Goal: Task Accomplishment & Management: Manage account settings

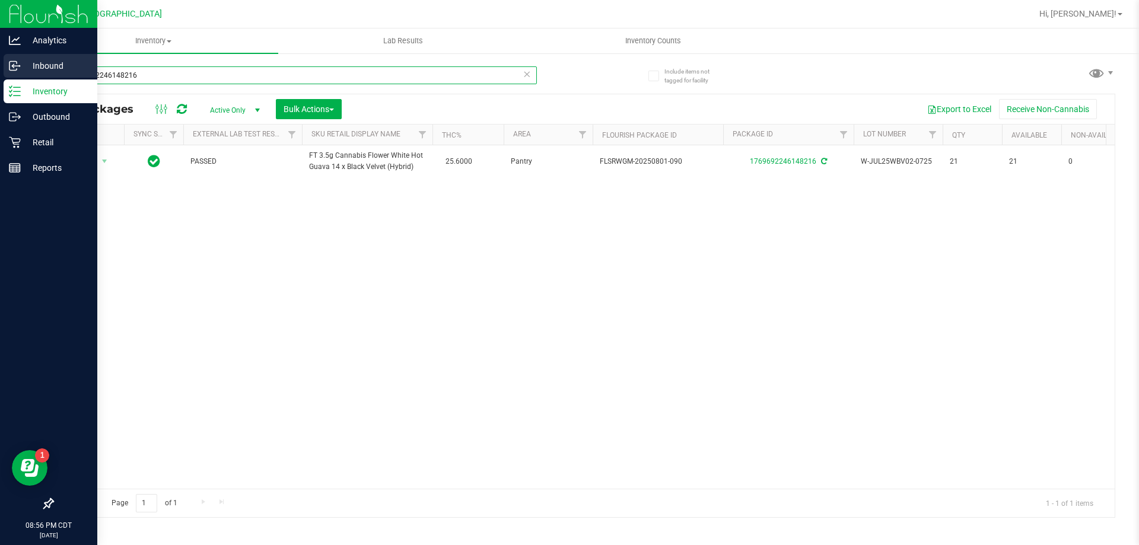
drag, startPoint x: 165, startPoint y: 72, endPoint x: 0, endPoint y: 75, distance: 165.5
click at [0, 75] on div "Analytics Inbound Inventory Outbound Retail Reports 08:56 PM CDT [DATE] 09/18 […" at bounding box center [569, 272] width 1139 height 545
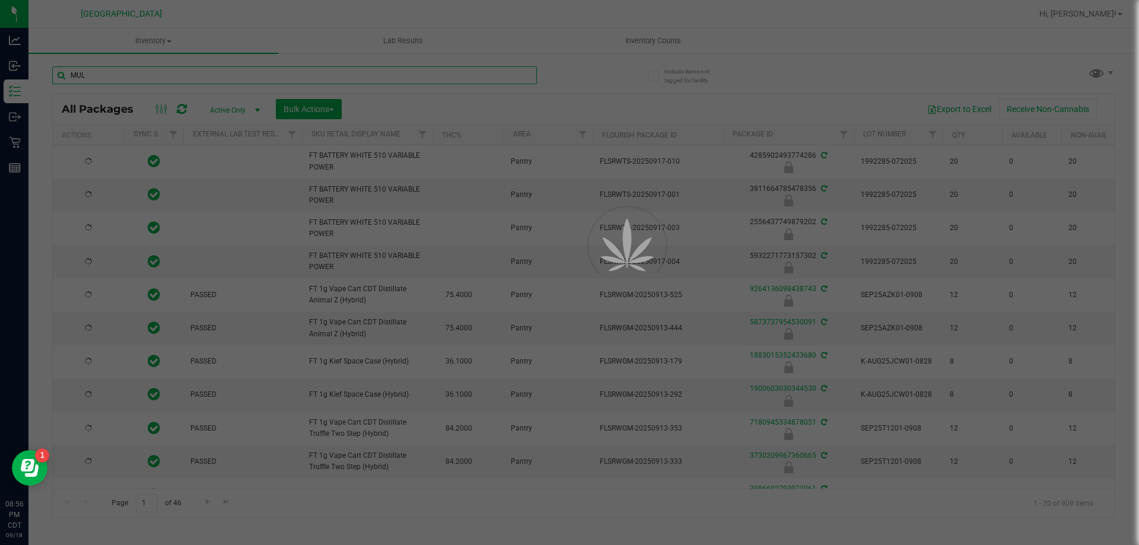
type input "MUL"
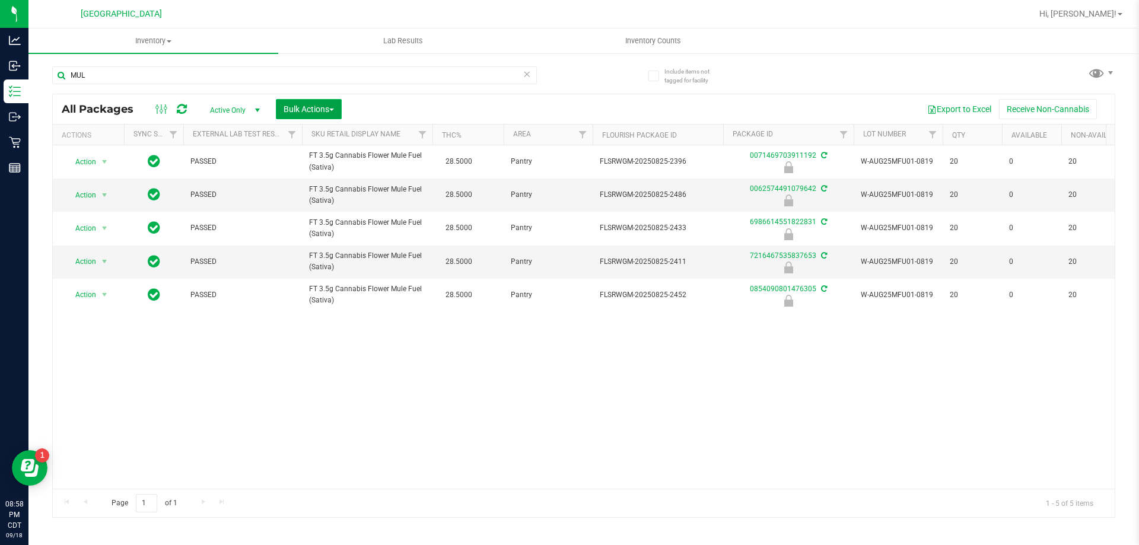
click at [312, 112] on span "Bulk Actions" at bounding box center [308, 108] width 50 height 9
click at [318, 227] on span "Lock/Unlock packages" at bounding box center [323, 222] width 81 height 9
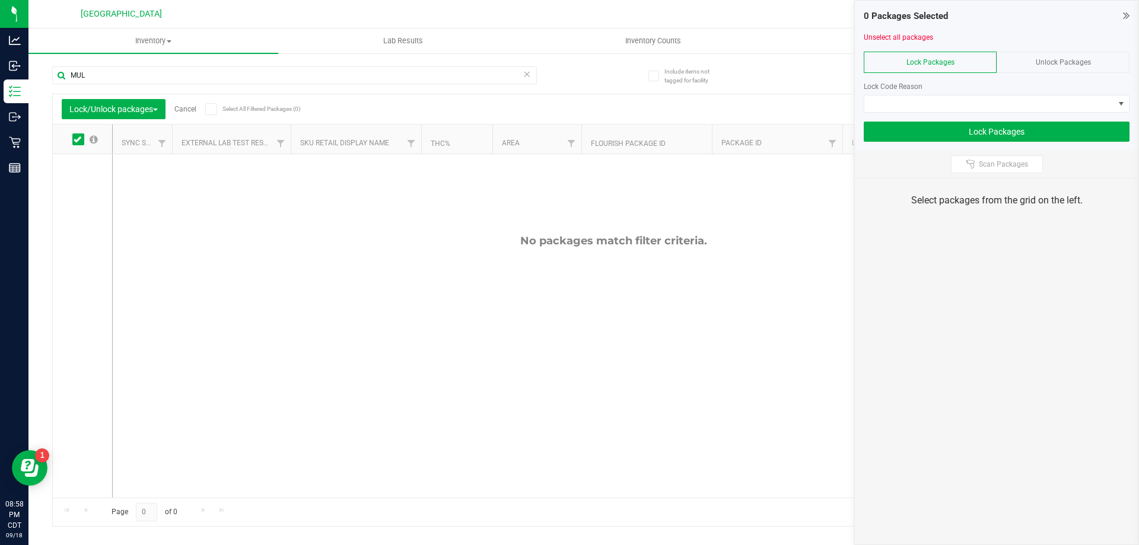
click at [1038, 56] on div "Unlock Packages" at bounding box center [1062, 62] width 133 height 21
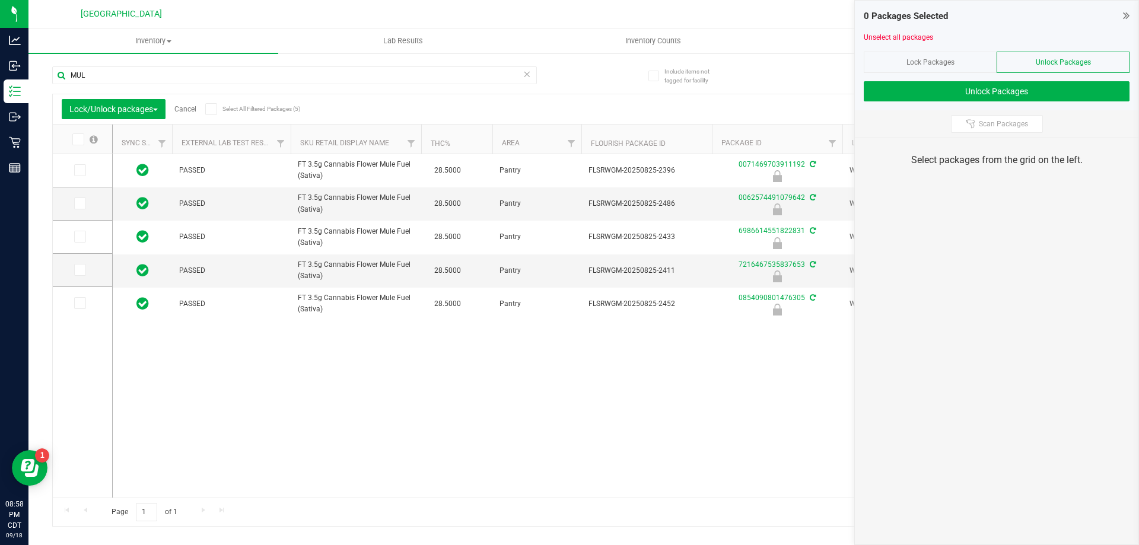
click at [80, 139] on icon at bounding box center [78, 139] width 8 height 0
click at [0, 0] on input "checkbox" at bounding box center [0, 0] width 0 height 0
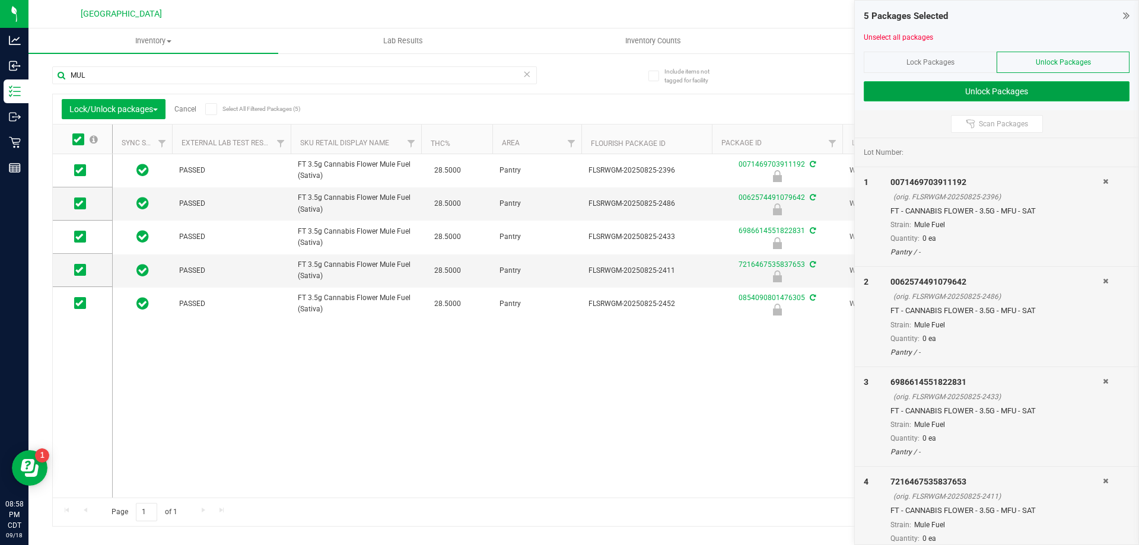
click at [999, 90] on button "Unlock Packages" at bounding box center [997, 91] width 266 height 20
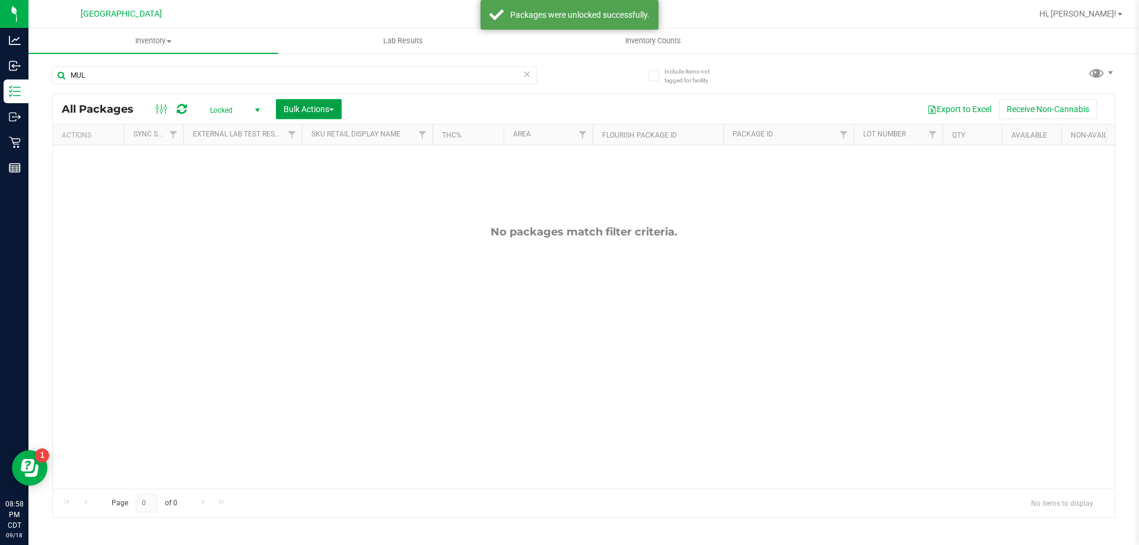
click at [291, 110] on span "Bulk Actions" at bounding box center [308, 108] width 50 height 9
click at [298, 222] on span "Lock/Unlock packages" at bounding box center [323, 222] width 81 height 9
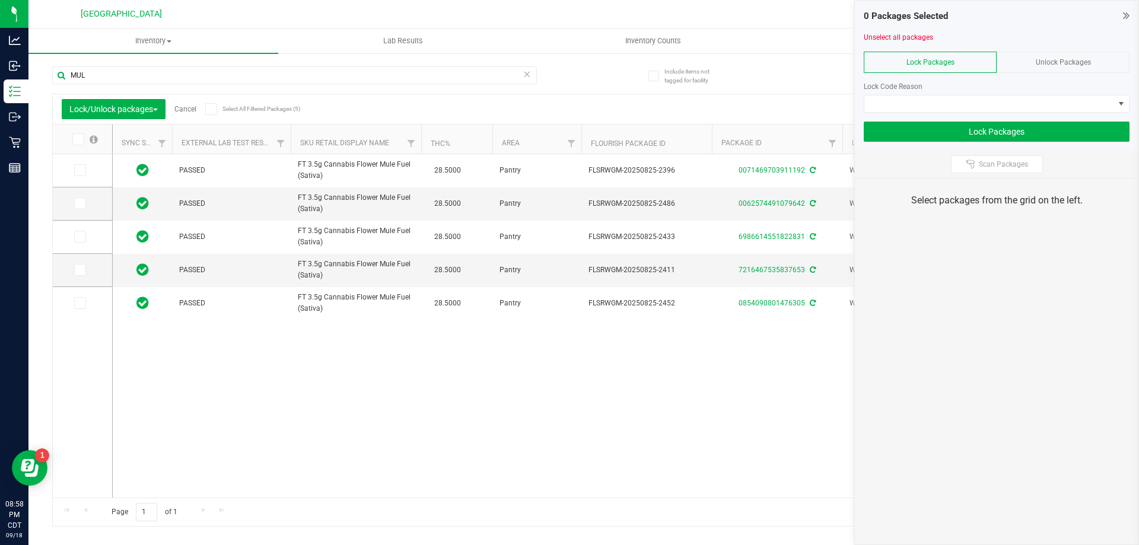
click at [82, 135] on span at bounding box center [78, 139] width 12 height 12
click at [0, 0] on input "checkbox" at bounding box center [0, 0] width 0 height 0
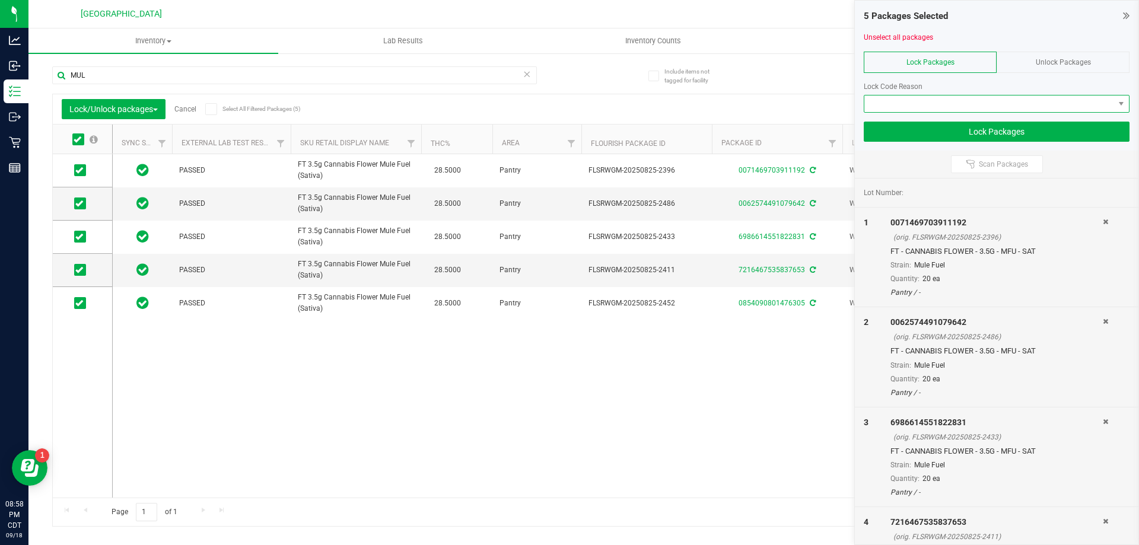
click at [909, 104] on span at bounding box center [989, 103] width 250 height 17
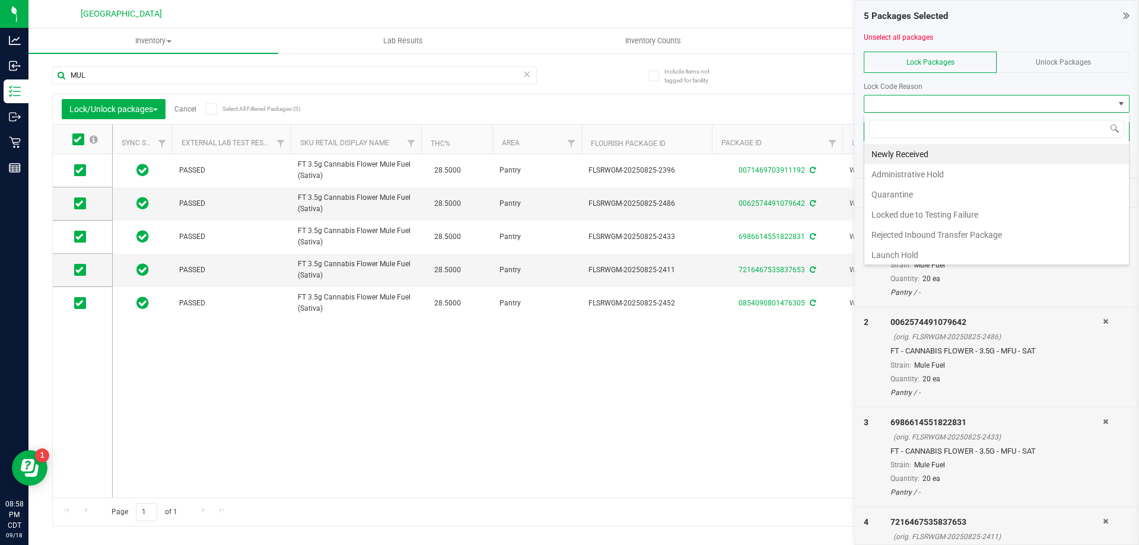
scroll to position [18, 266]
click at [903, 160] on li "Newly Received" at bounding box center [996, 154] width 265 height 20
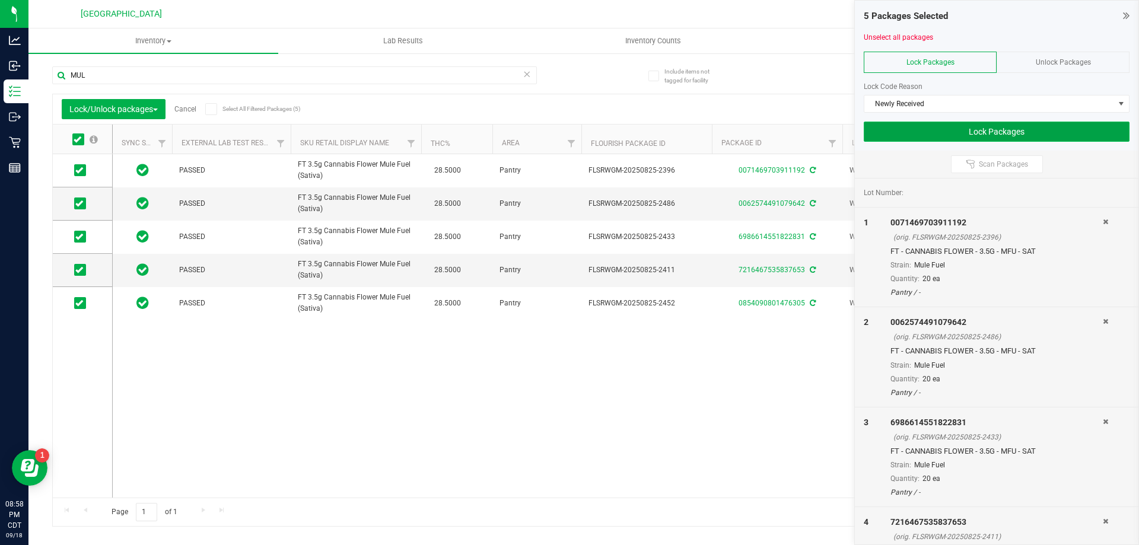
click at [999, 129] on button "Lock Packages" at bounding box center [997, 132] width 266 height 20
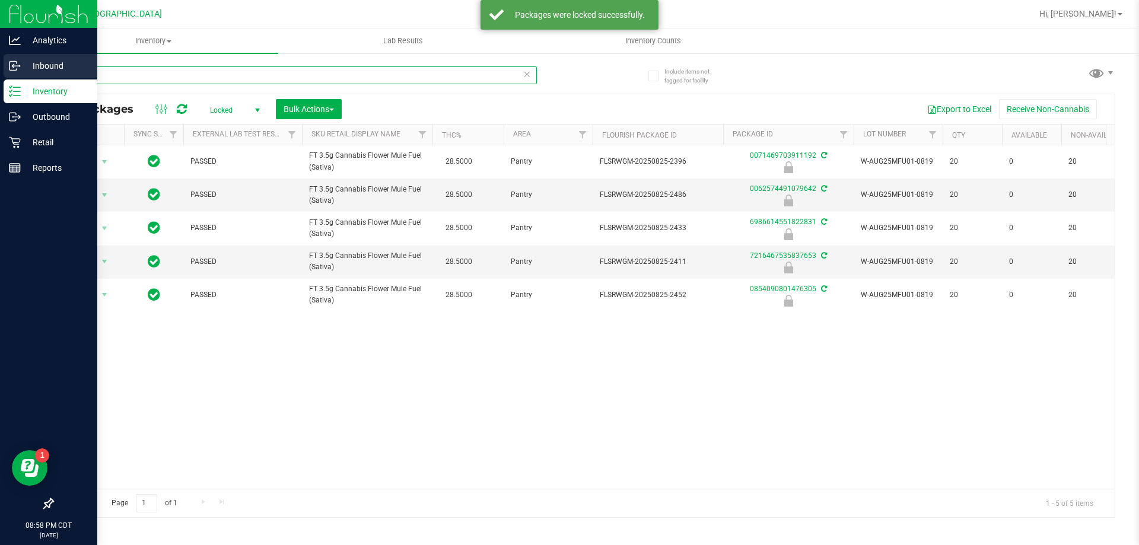
drag, startPoint x: 119, startPoint y: 77, endPoint x: 0, endPoint y: 66, distance: 119.1
click at [0, 66] on div "Analytics Inbound Inventory Outbound Retail Reports 08:58 PM CDT [DATE] 09/18 […" at bounding box center [569, 272] width 1139 height 545
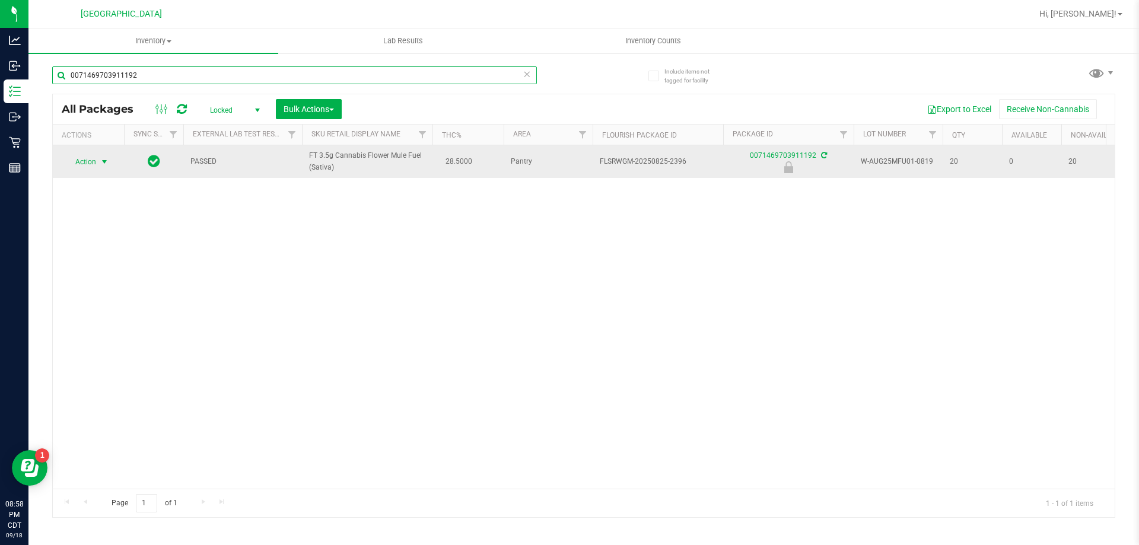
type input "0071469703911192"
click at [93, 167] on span "Action" at bounding box center [81, 162] width 32 height 17
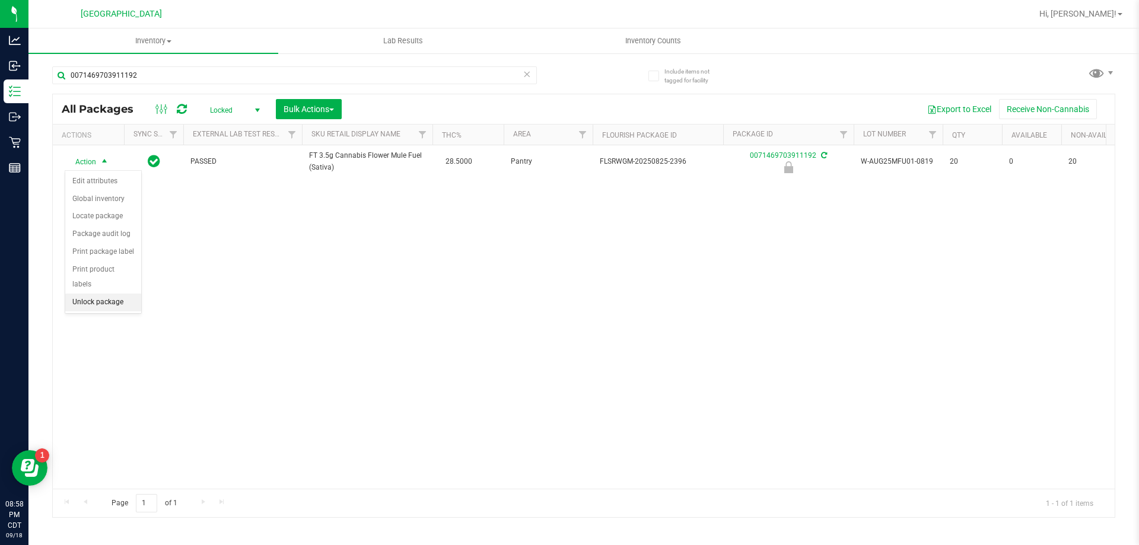
click at [114, 294] on li "Unlock package" at bounding box center [103, 303] width 76 height 18
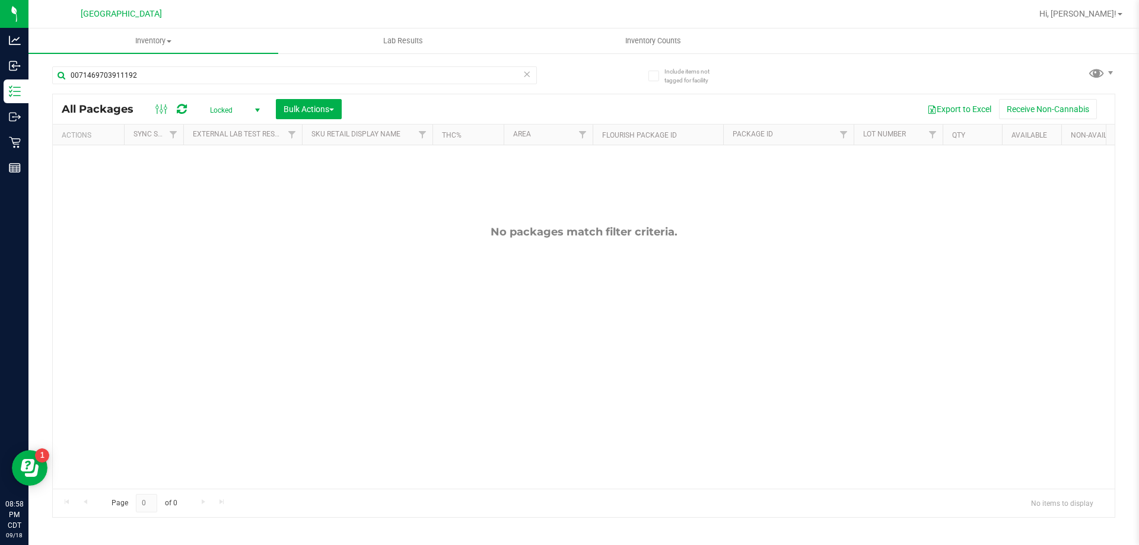
click at [245, 105] on span "Locked" at bounding box center [232, 110] width 65 height 17
click at [224, 129] on li "Active Only" at bounding box center [232, 129] width 64 height 18
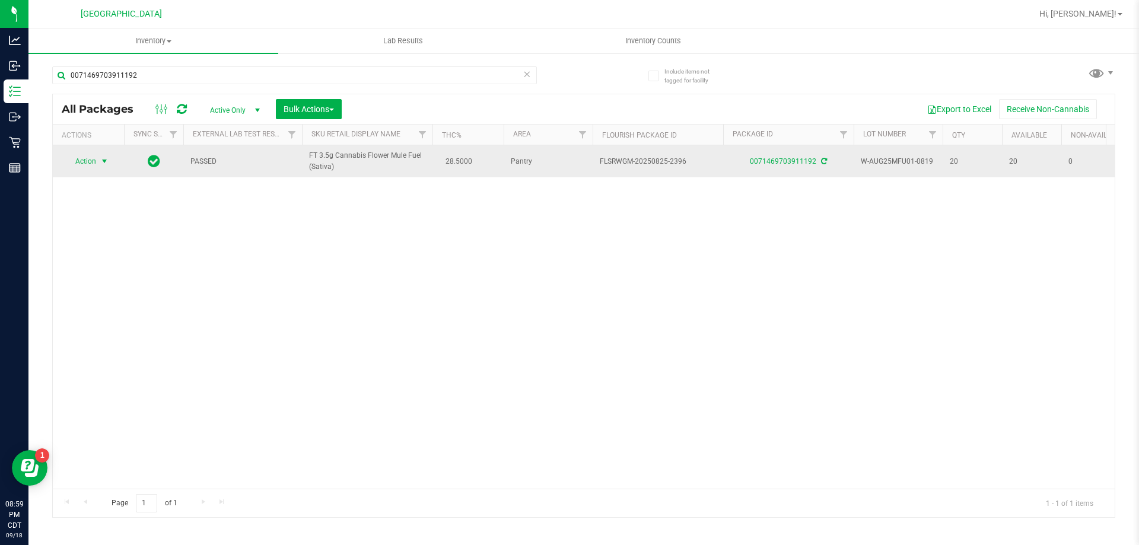
click at [103, 164] on span "select" at bounding box center [104, 161] width 9 height 9
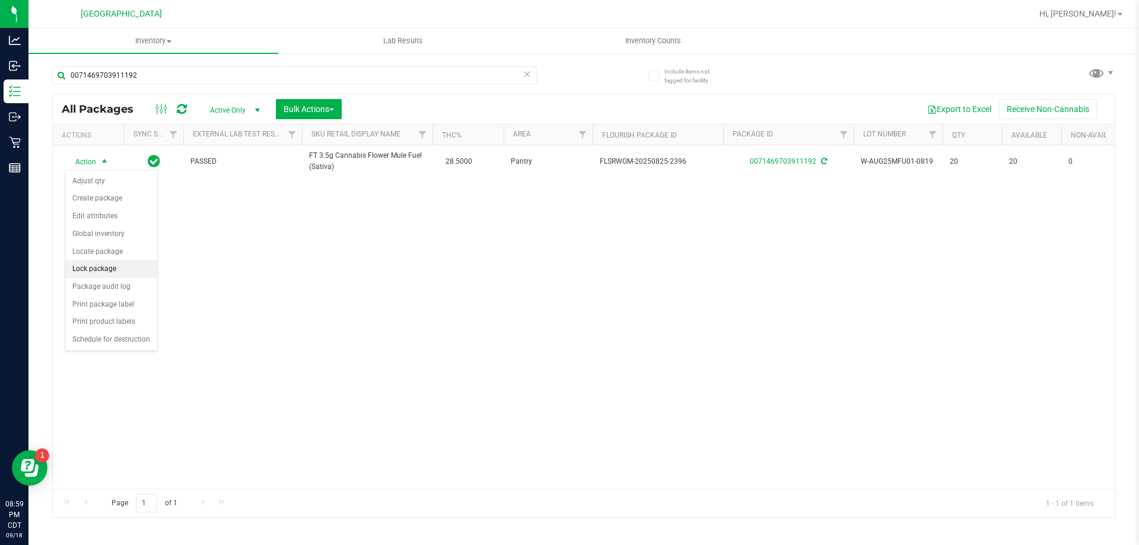
click at [117, 270] on li "Lock package" at bounding box center [111, 269] width 92 height 18
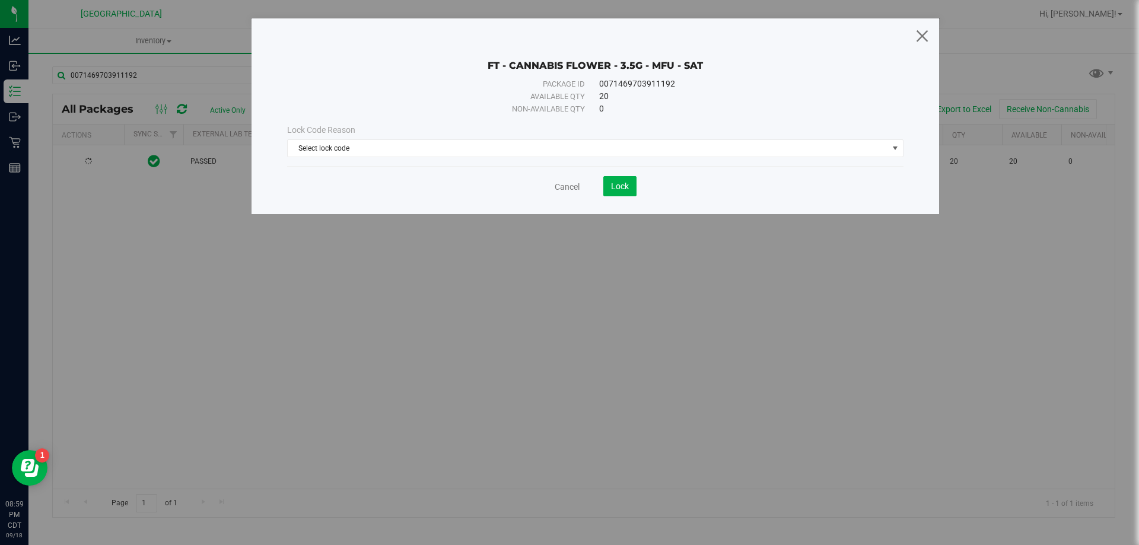
click at [923, 40] on icon at bounding box center [922, 35] width 16 height 28
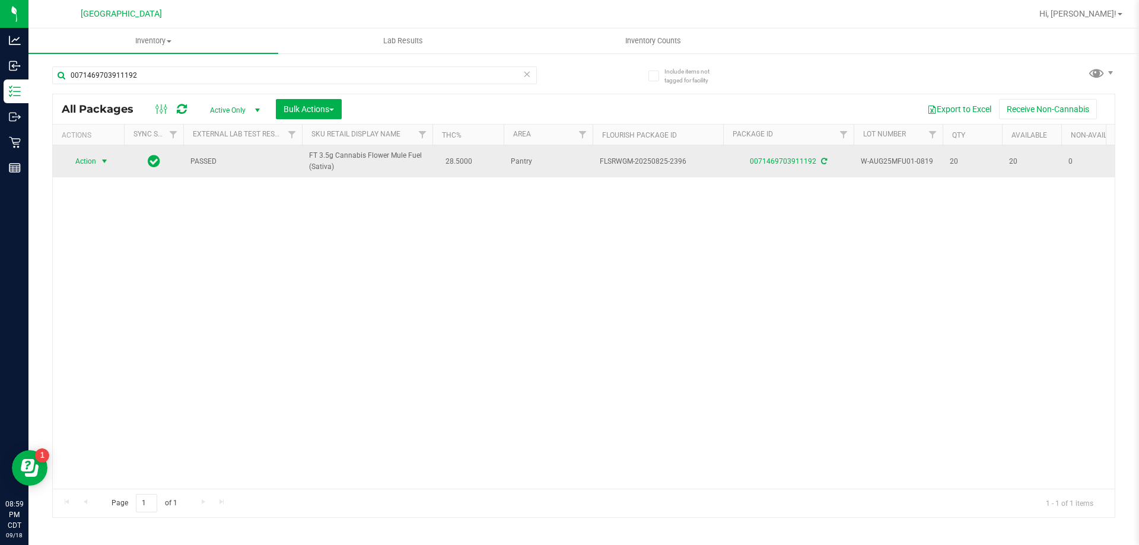
click at [108, 163] on span "select" at bounding box center [104, 161] width 9 height 9
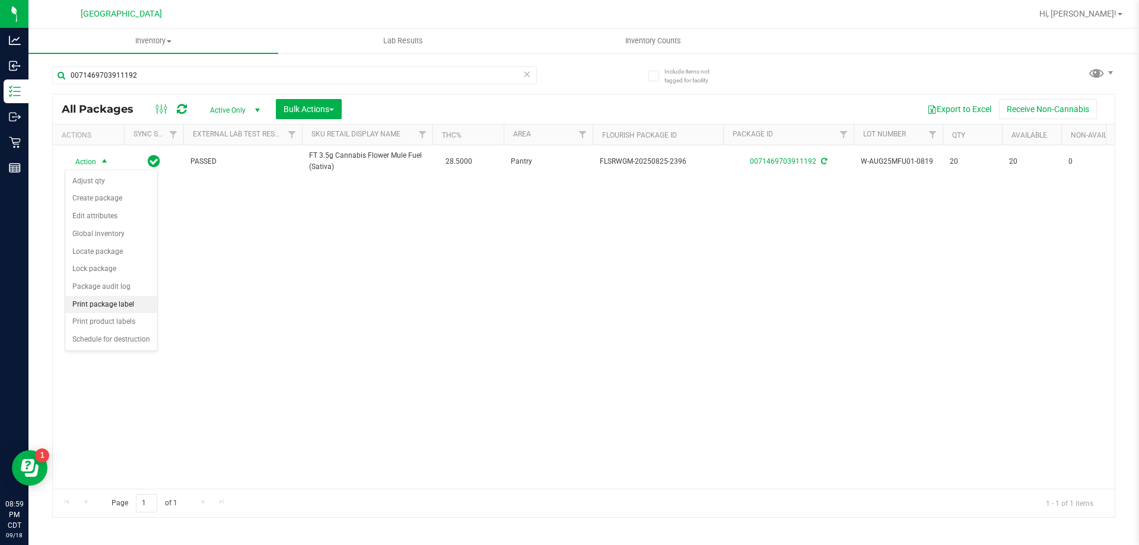
click at [109, 310] on li "Print package label" at bounding box center [111, 305] width 92 height 18
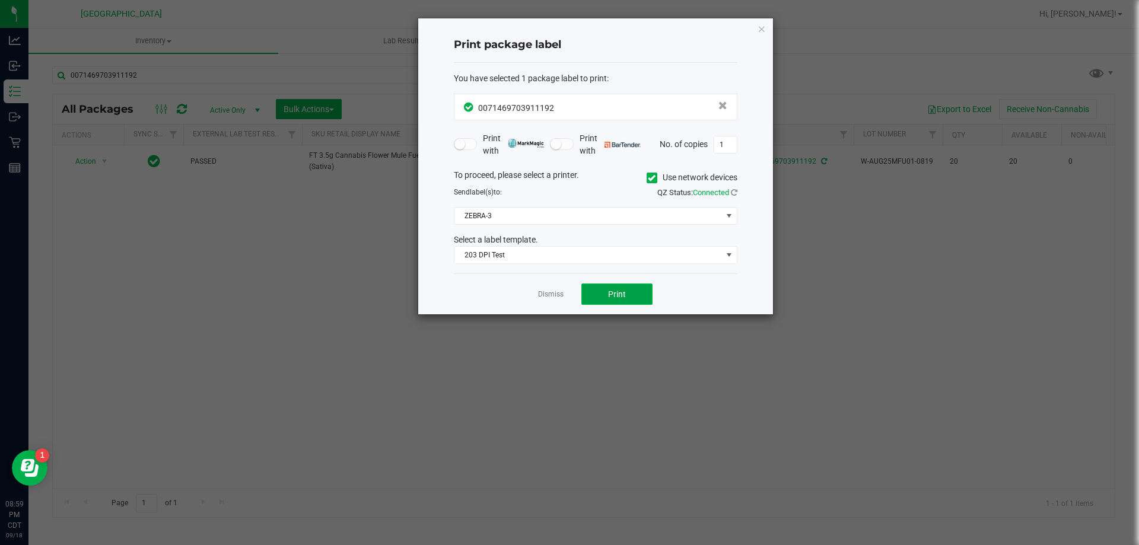
click at [604, 286] on button "Print" at bounding box center [616, 293] width 71 height 21
click at [762, 28] on icon "button" at bounding box center [761, 28] width 8 height 14
